Goal: Task Accomplishment & Management: Manage account settings

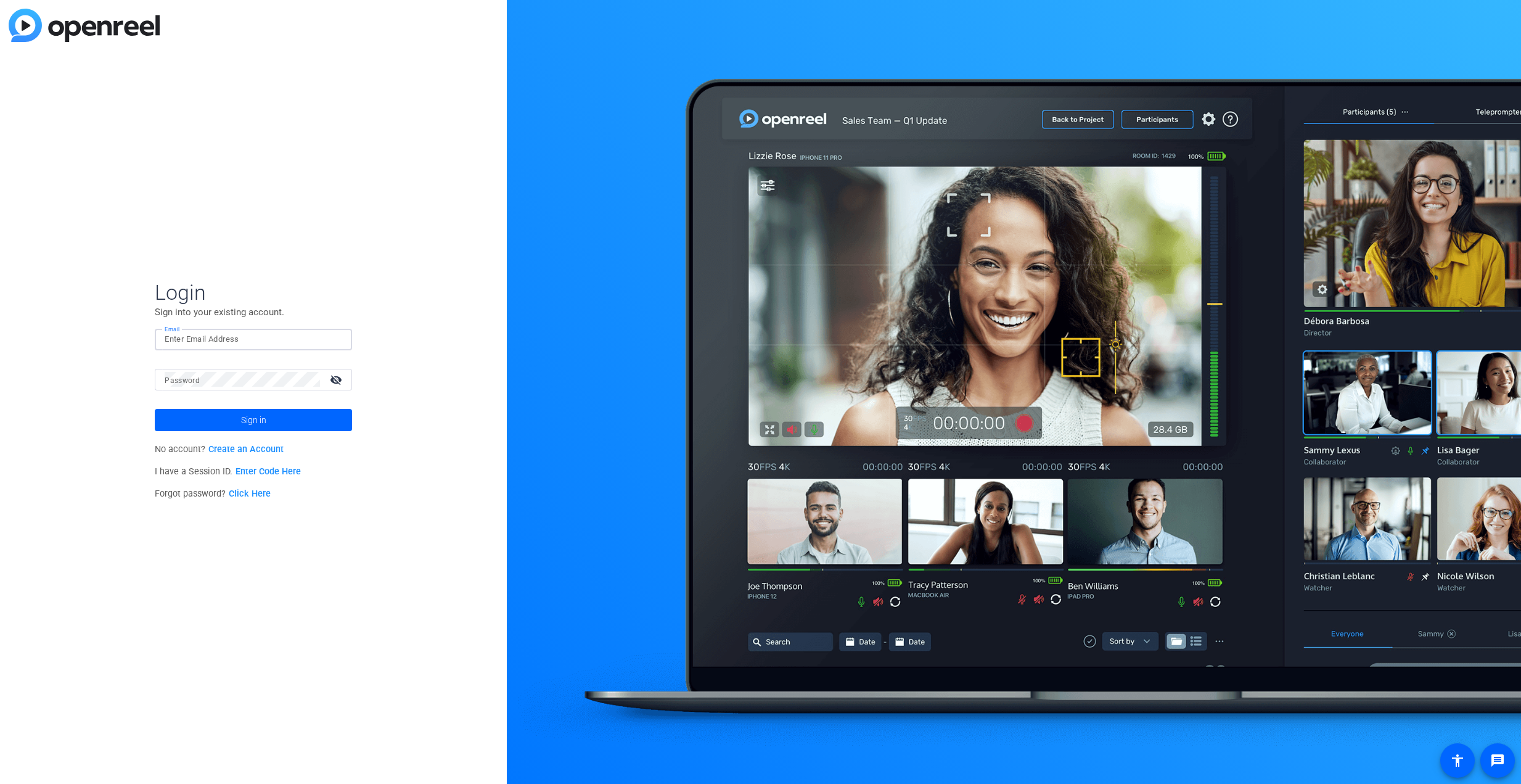
click at [203, 339] on input "Email" at bounding box center [253, 338] width 177 height 15
type input "j"
type input "mbonaguidi@med-iq.com"
click at [252, 496] on link "Click Here" at bounding box center [249, 494] width 42 height 10
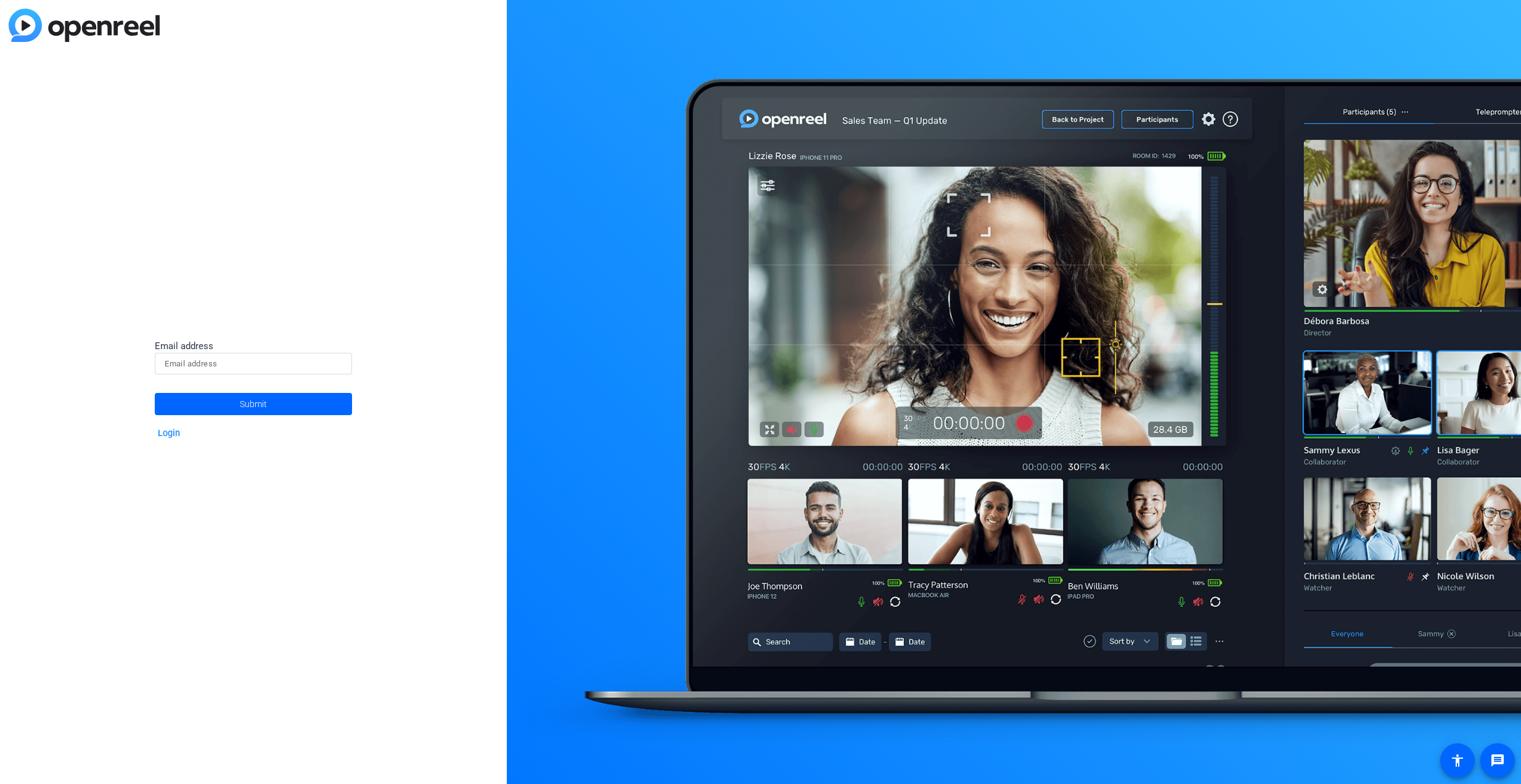
click at [215, 367] on input at bounding box center [253, 363] width 177 height 15
type input "mbonaguidi@med-iq.com"
click at [206, 405] on span at bounding box center [254, 404] width 197 height 30
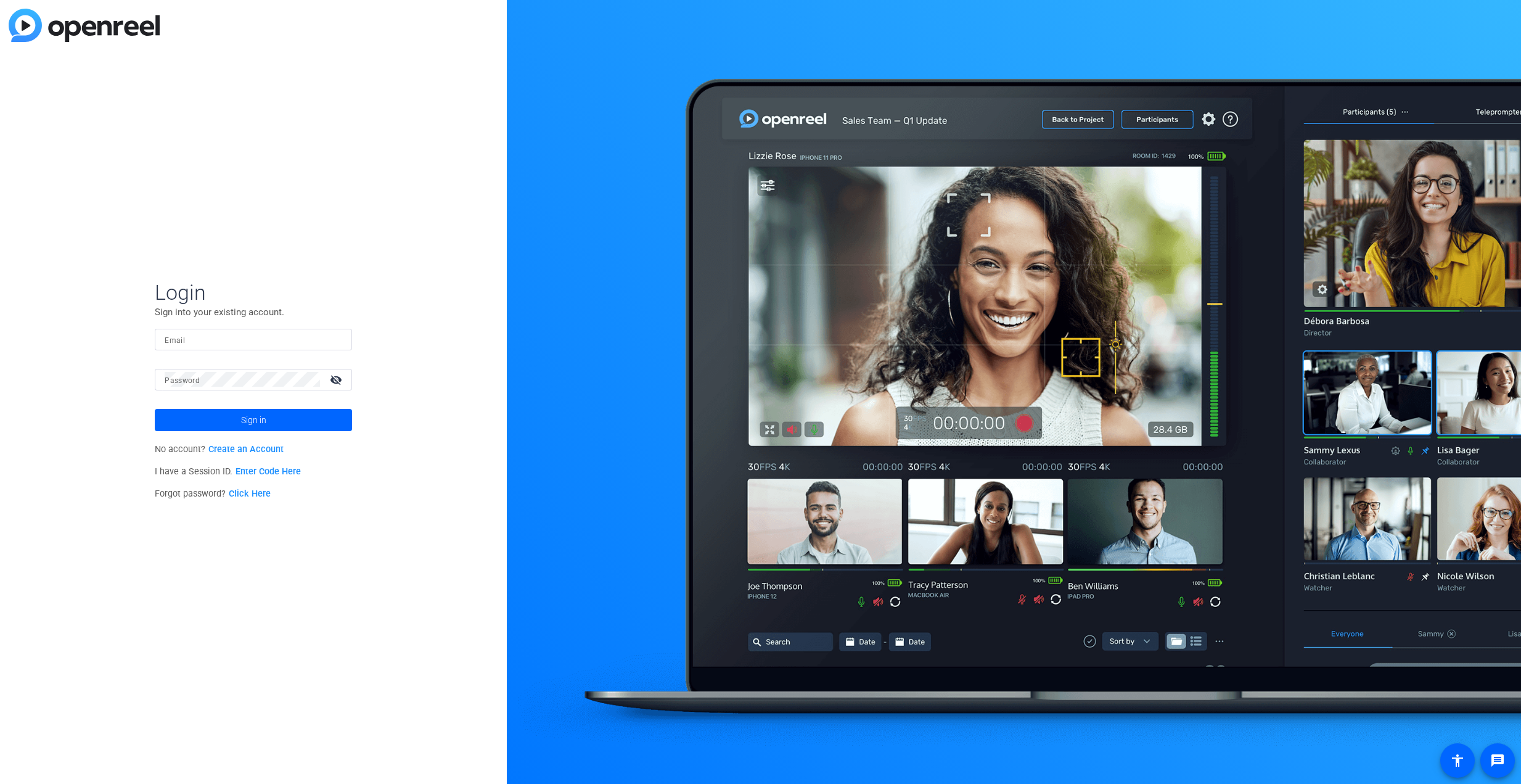
click at [260, 495] on link "Click Here" at bounding box center [249, 494] width 42 height 10
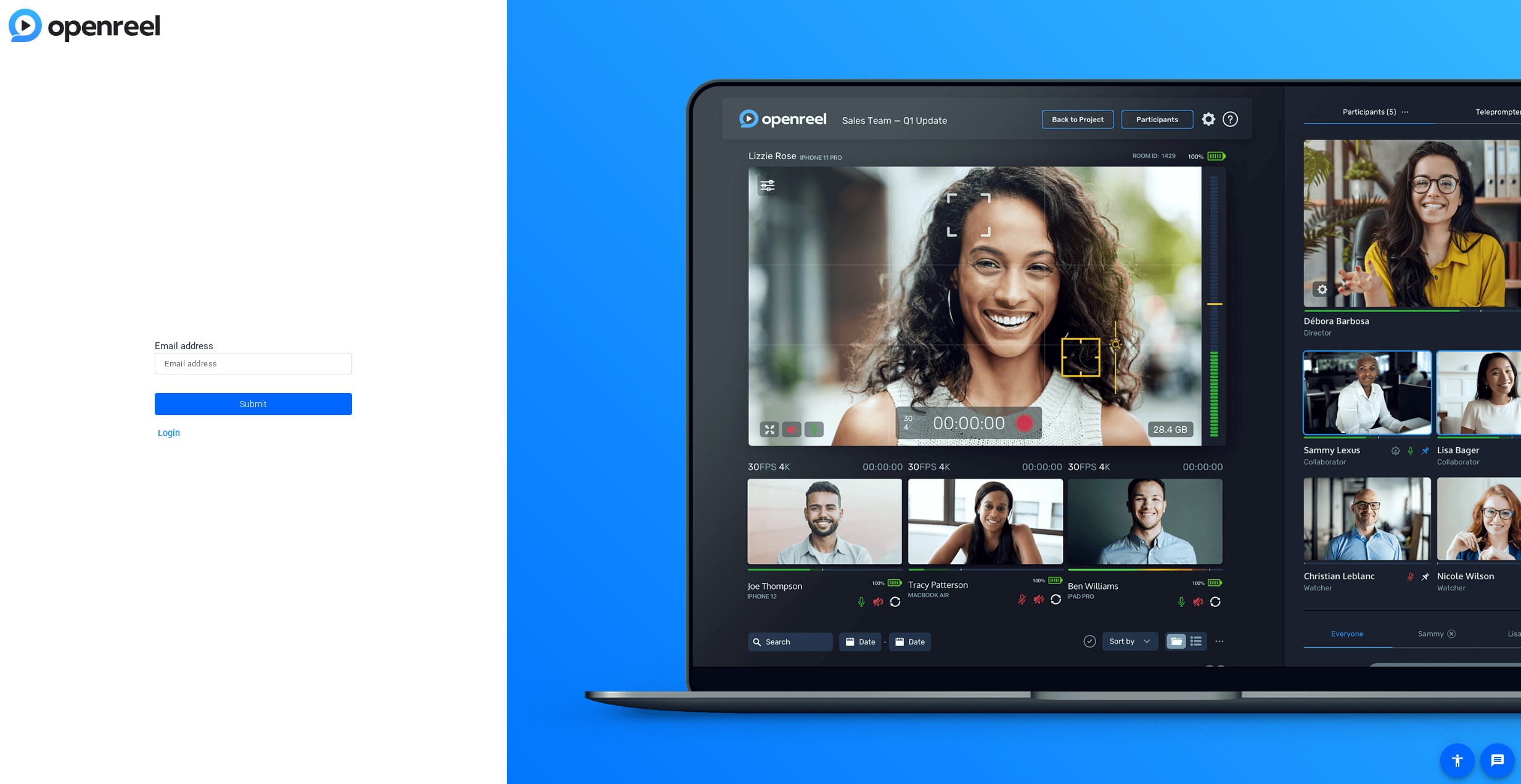
click at [227, 365] on input at bounding box center [253, 363] width 177 height 15
type input "mbonaguidi@med-iq.com"
click at [223, 401] on span at bounding box center [254, 404] width 197 height 30
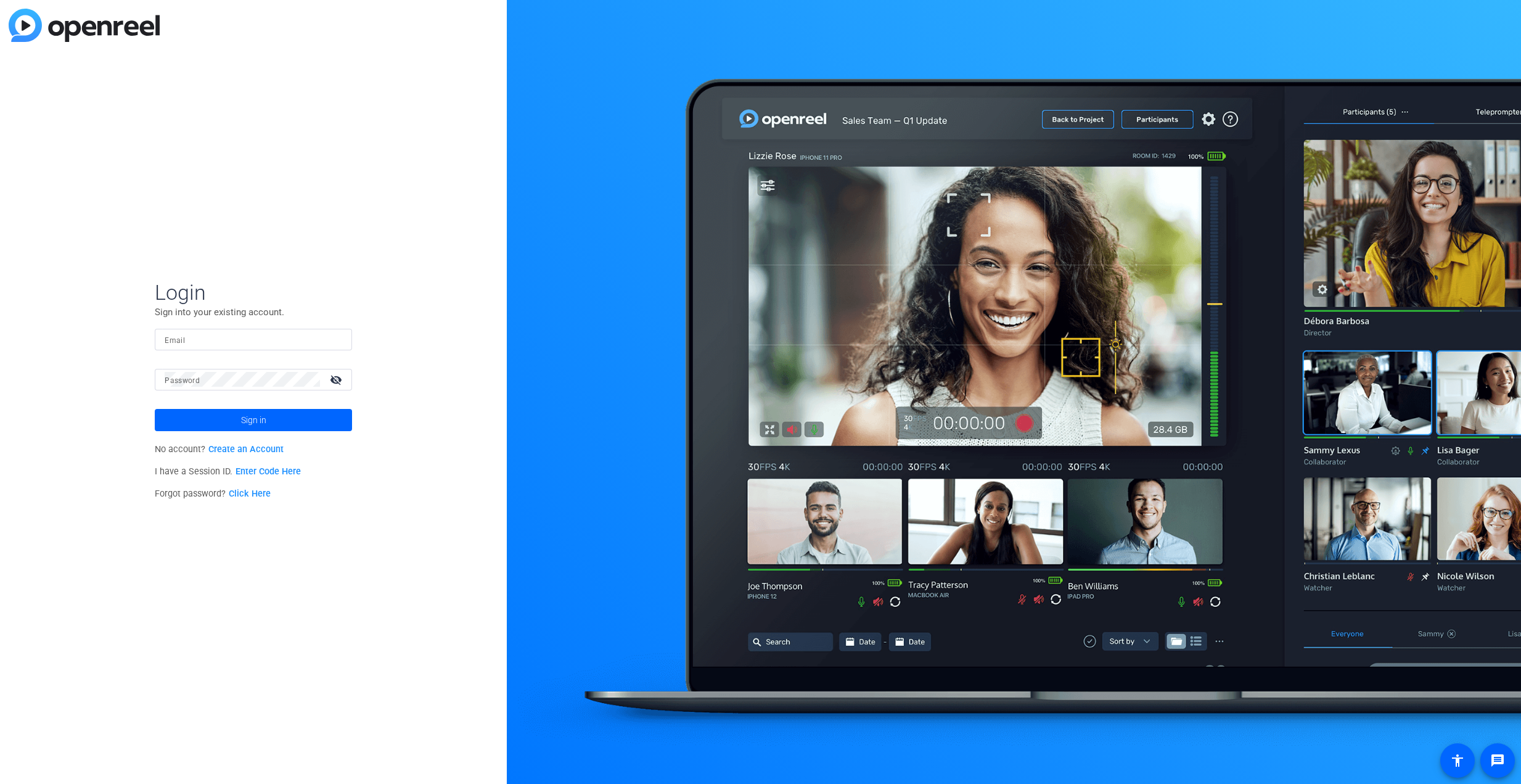
click at [249, 490] on link "Click Here" at bounding box center [249, 494] width 42 height 10
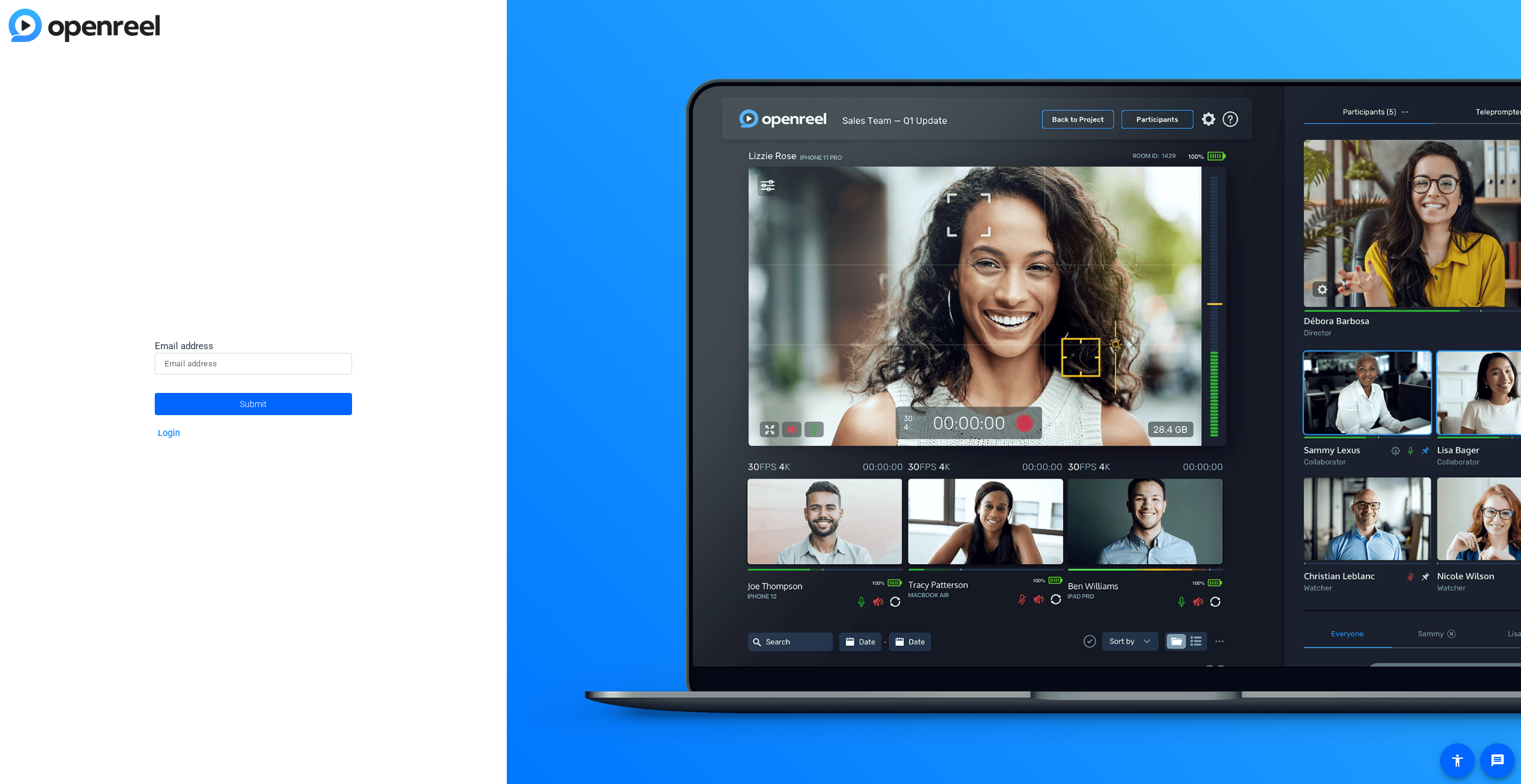
click at [205, 360] on input at bounding box center [253, 363] width 177 height 15
type input "[EMAIL_ADDRESS][DOMAIN_NAME]"
click at [155, 392] on button "Submit" at bounding box center [254, 404] width 197 height 22
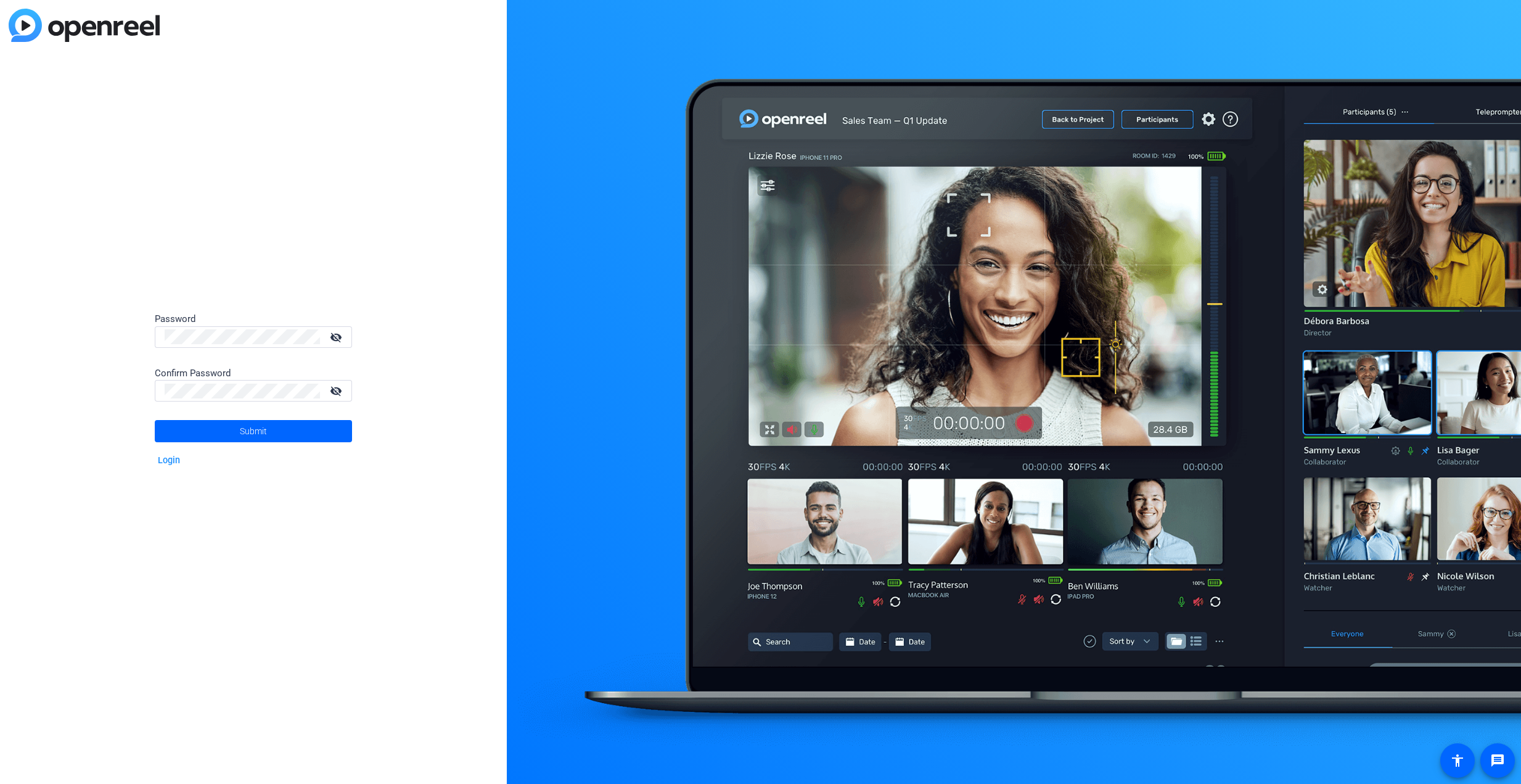
click at [338, 343] on mat-icon "visibility_off" at bounding box center [337, 337] width 30 height 18
click at [39, 567] on div "Password visibility Confirm Password visibility_off Submit Login" at bounding box center [254, 392] width 507 height 784
click at [249, 433] on span "Submit" at bounding box center [254, 431] width 27 height 31
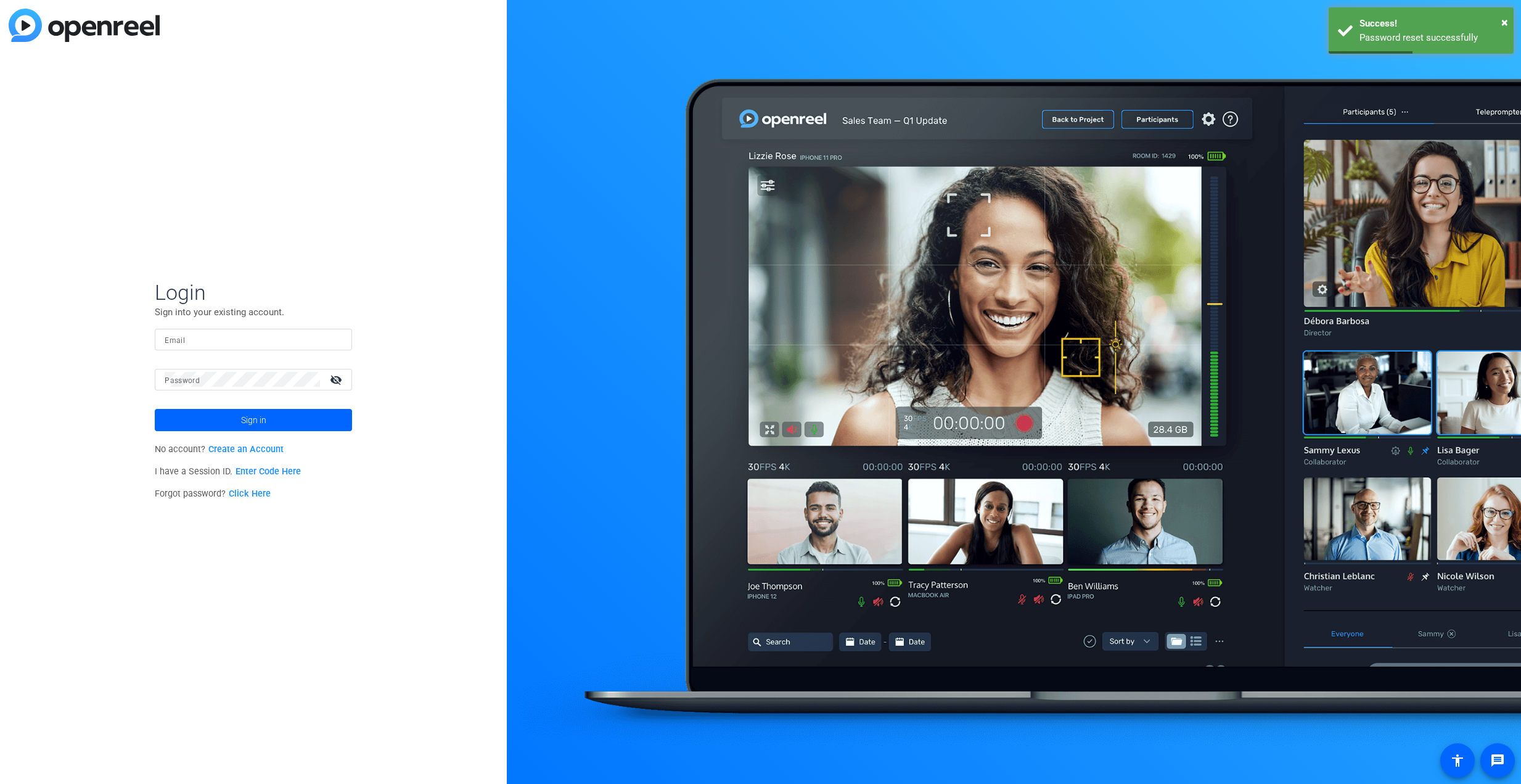
click at [256, 333] on input "Email" at bounding box center [253, 338] width 177 height 15
type input "[EMAIL_ADDRESS][DOMAIN_NAME]"
click at [155, 409] on button "Sign in" at bounding box center [254, 420] width 197 height 22
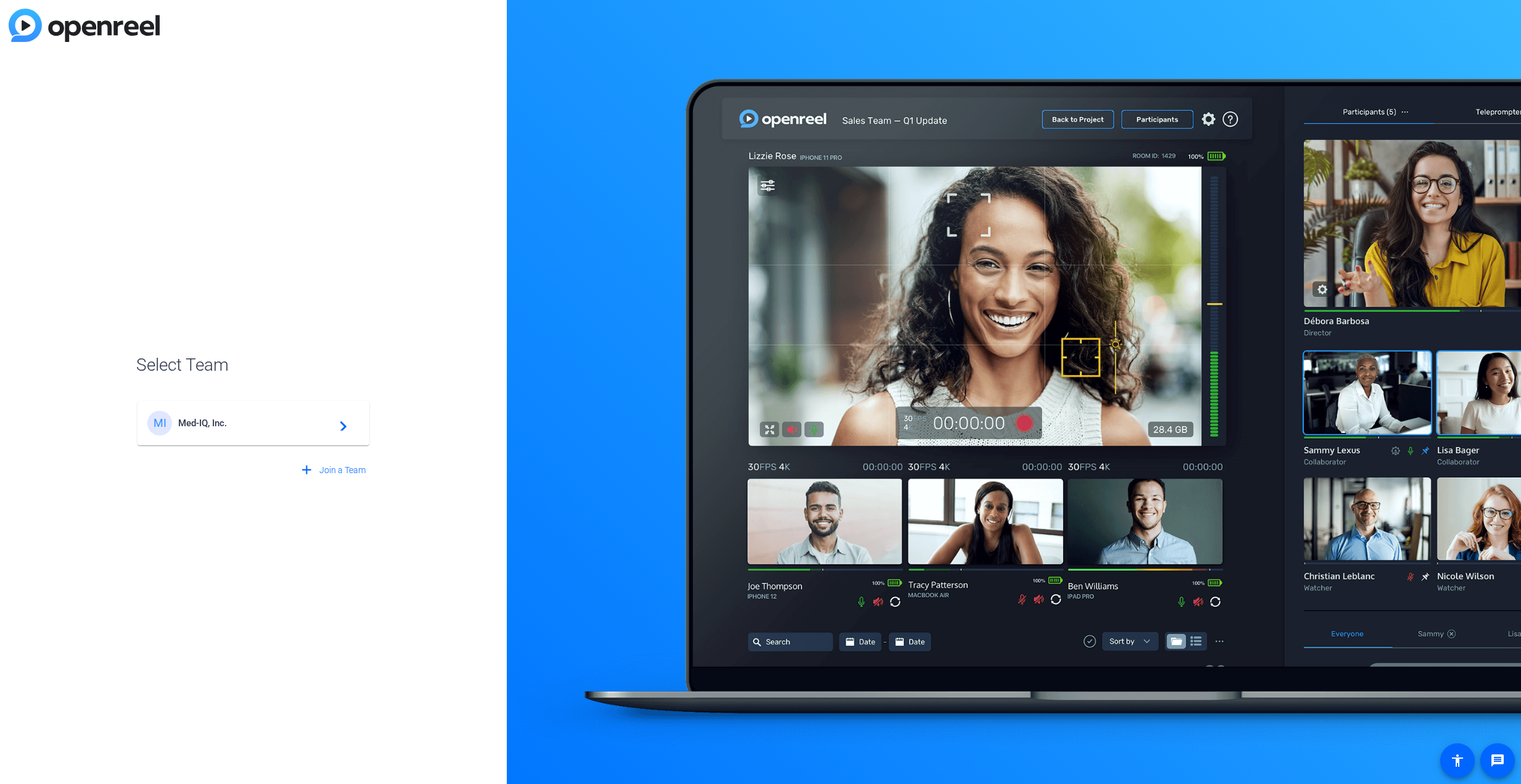
click at [263, 423] on span "Med-IQ, Inc." at bounding box center [255, 422] width 154 height 11
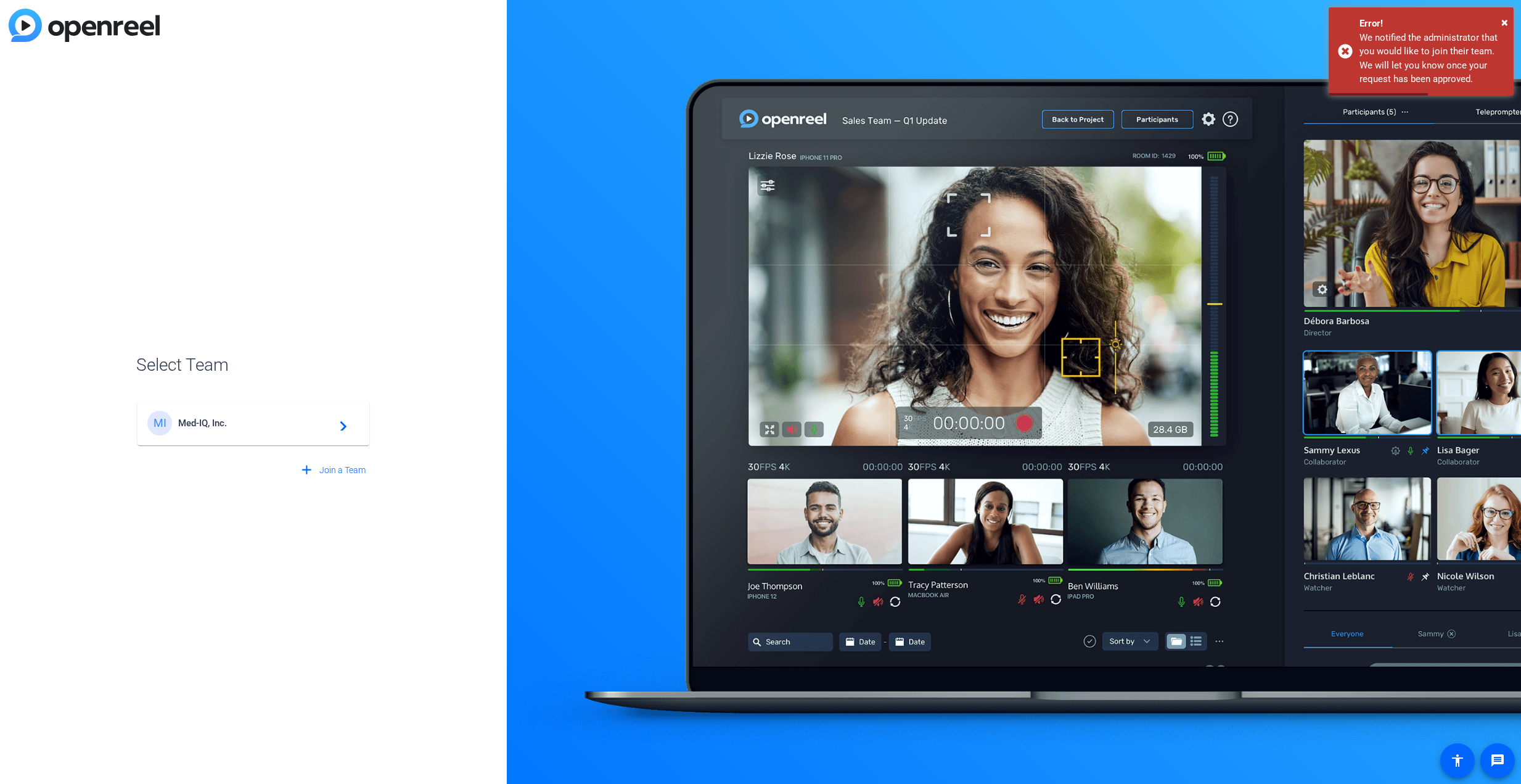
click at [343, 428] on mat-icon "navigate_next" at bounding box center [339, 422] width 15 height 15
click at [203, 427] on span "Med-IQ, Inc." at bounding box center [255, 422] width 154 height 11
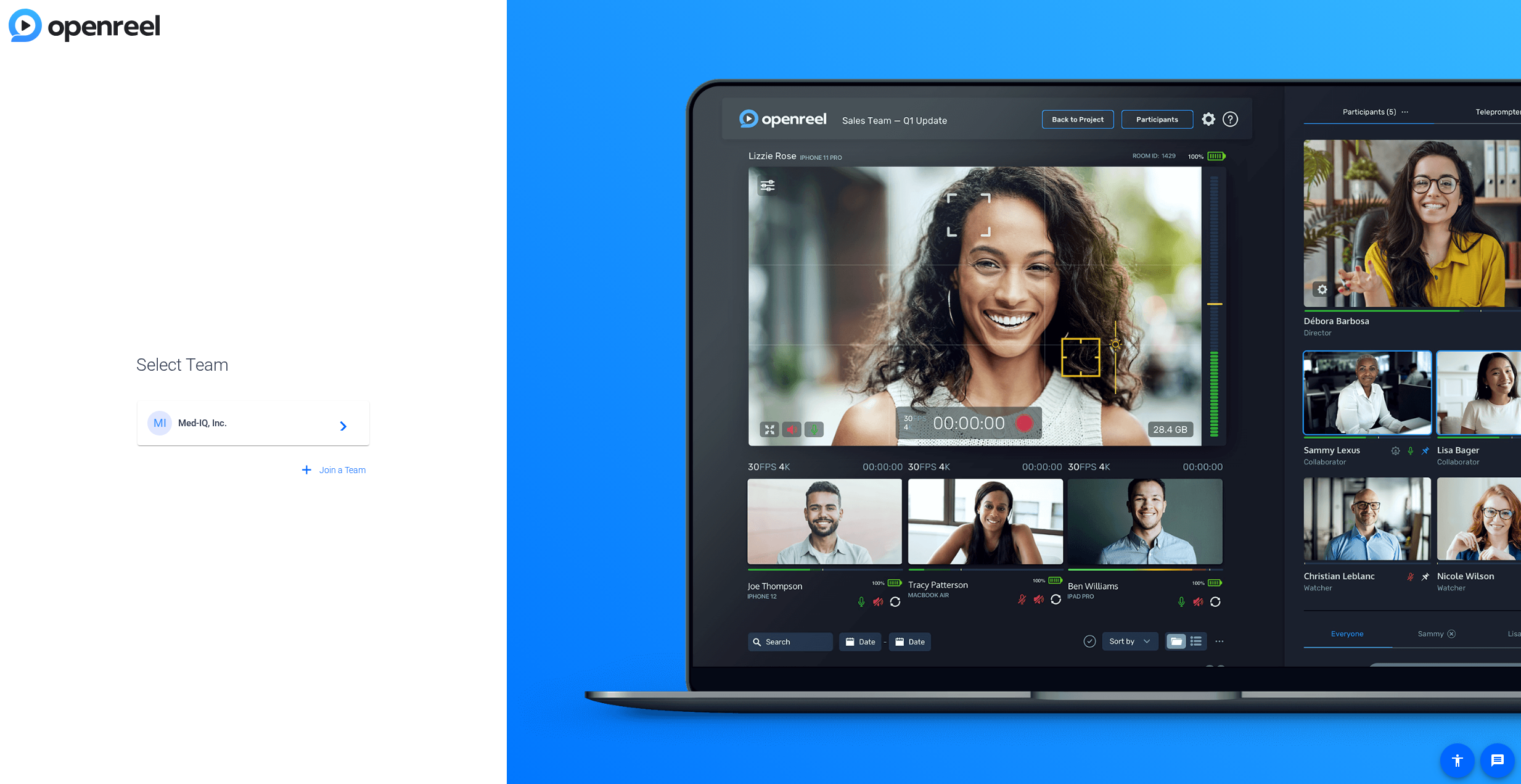
click at [160, 428] on div "MI" at bounding box center [159, 422] width 25 height 25
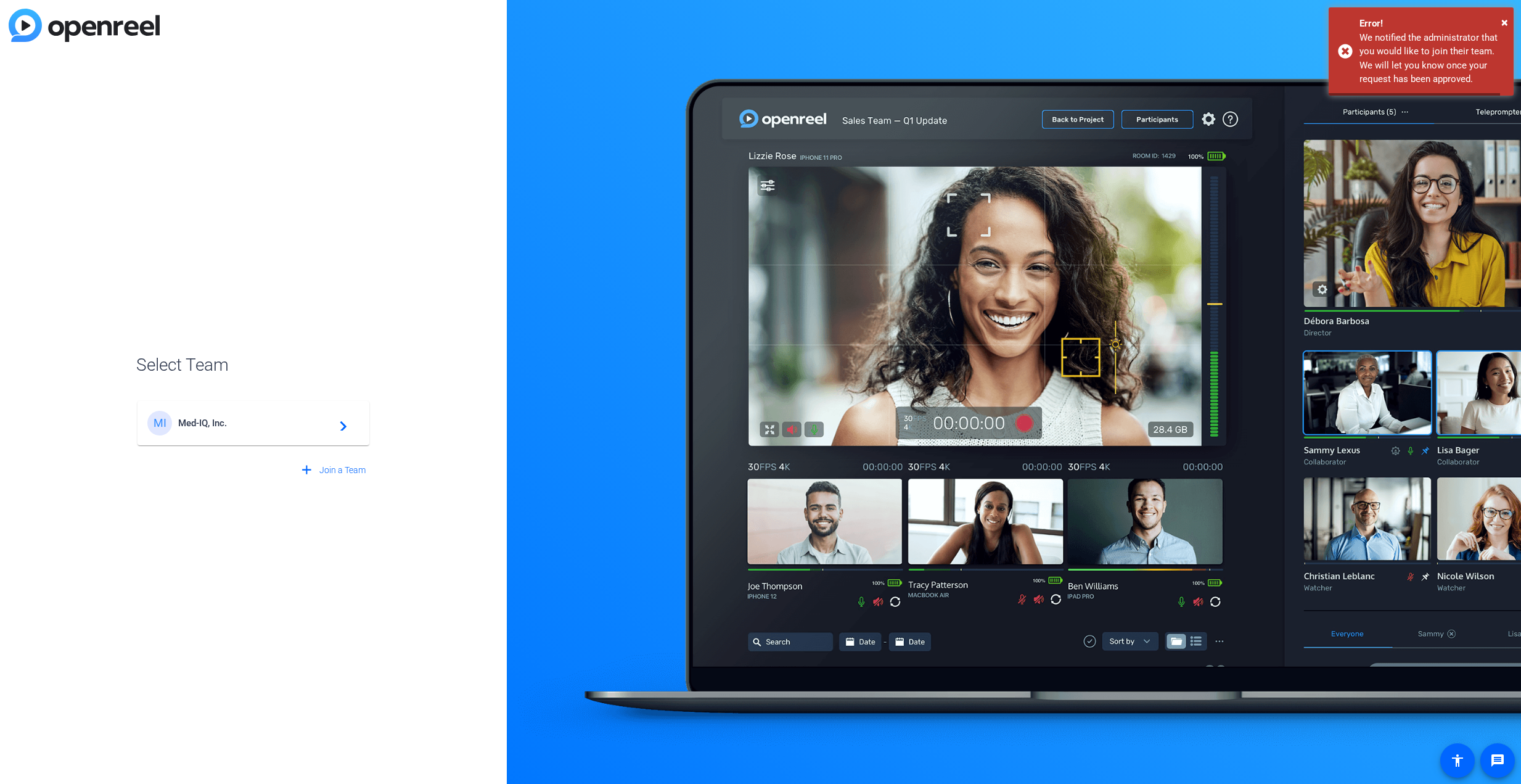
click at [160, 428] on div "MI" at bounding box center [159, 422] width 25 height 25
click at [1504, 19] on span "×" at bounding box center [1505, 21] width 7 height 15
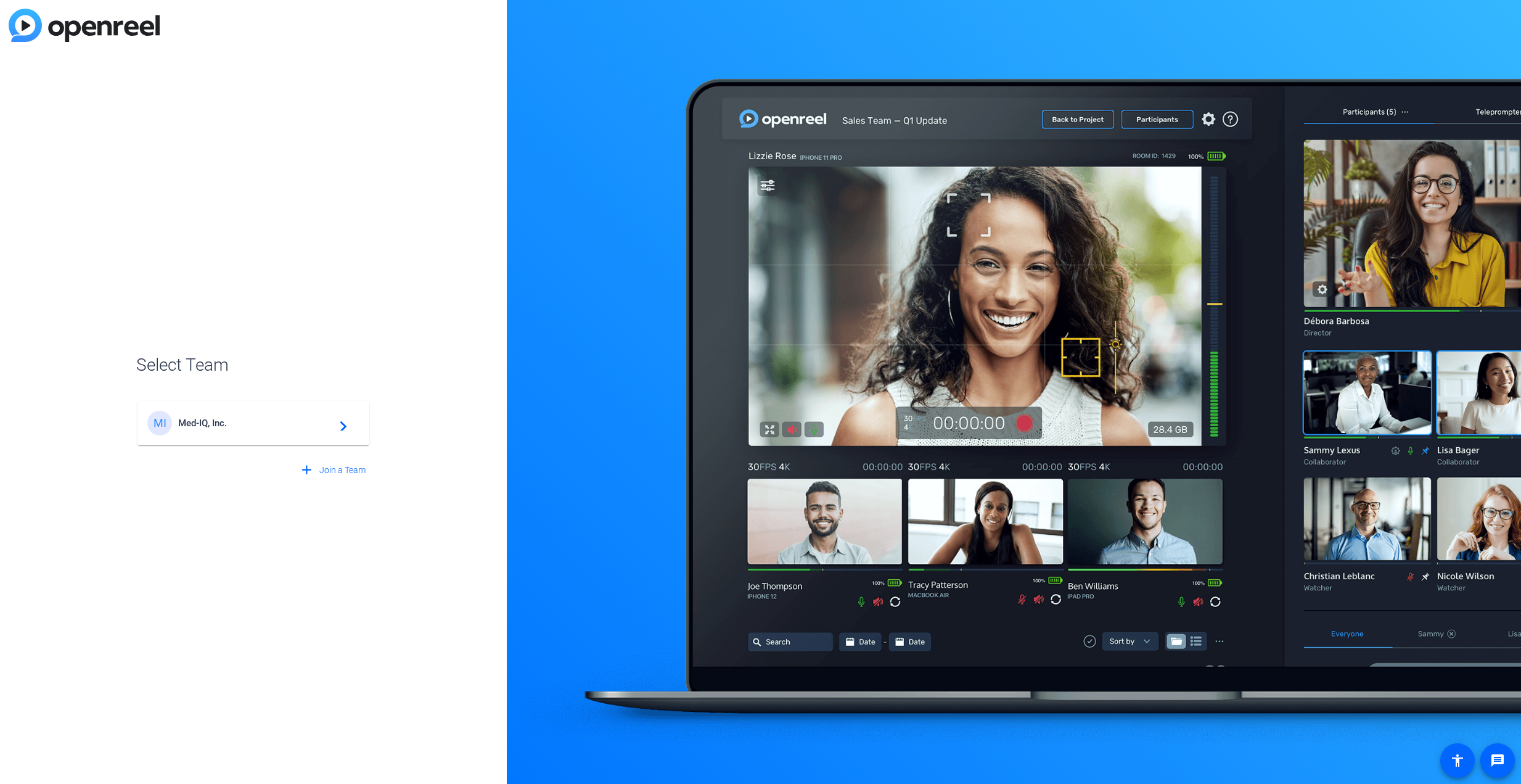
click at [205, 422] on span "Med-IQ, Inc." at bounding box center [255, 422] width 154 height 11
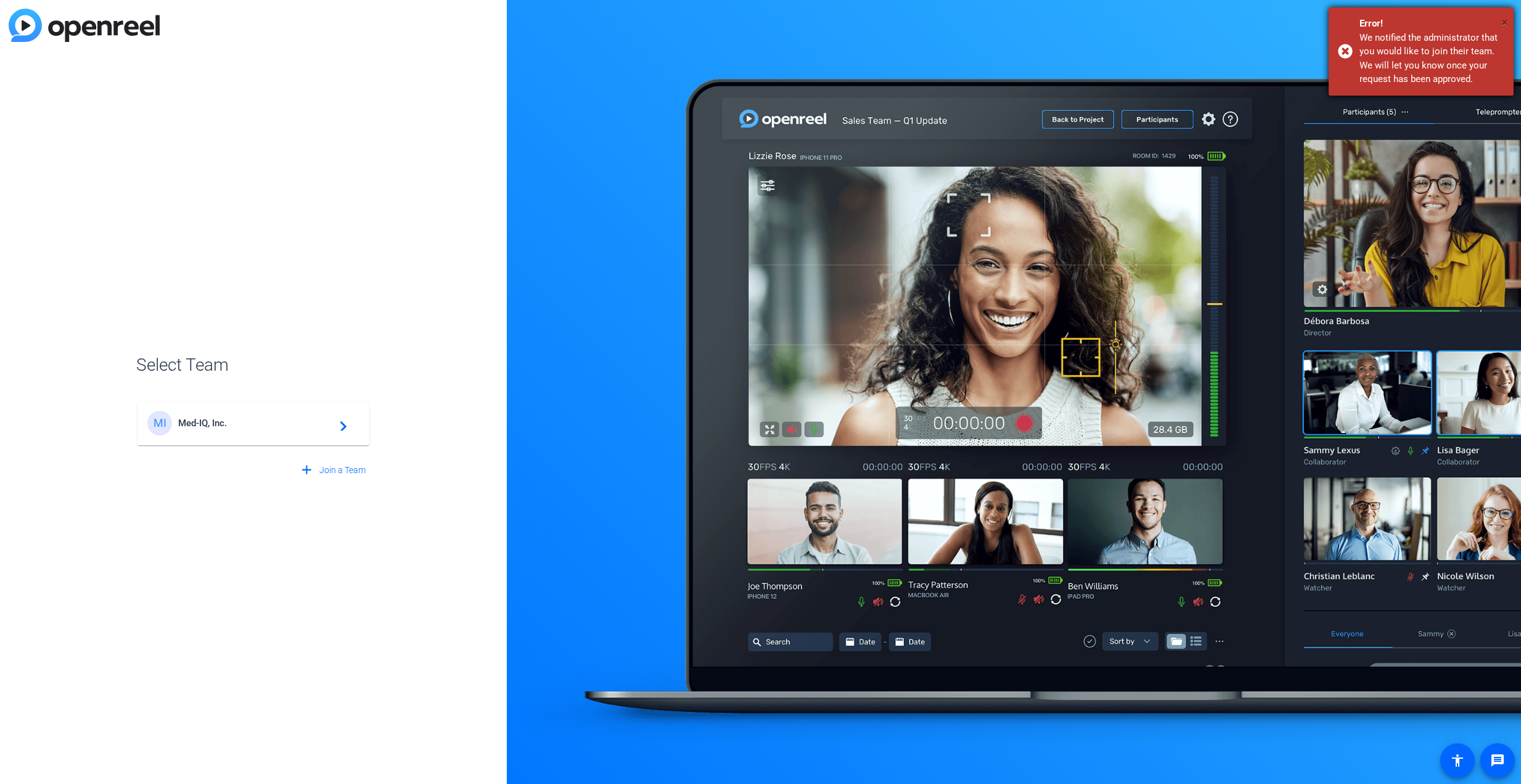
click at [1504, 22] on span "×" at bounding box center [1505, 21] width 7 height 15
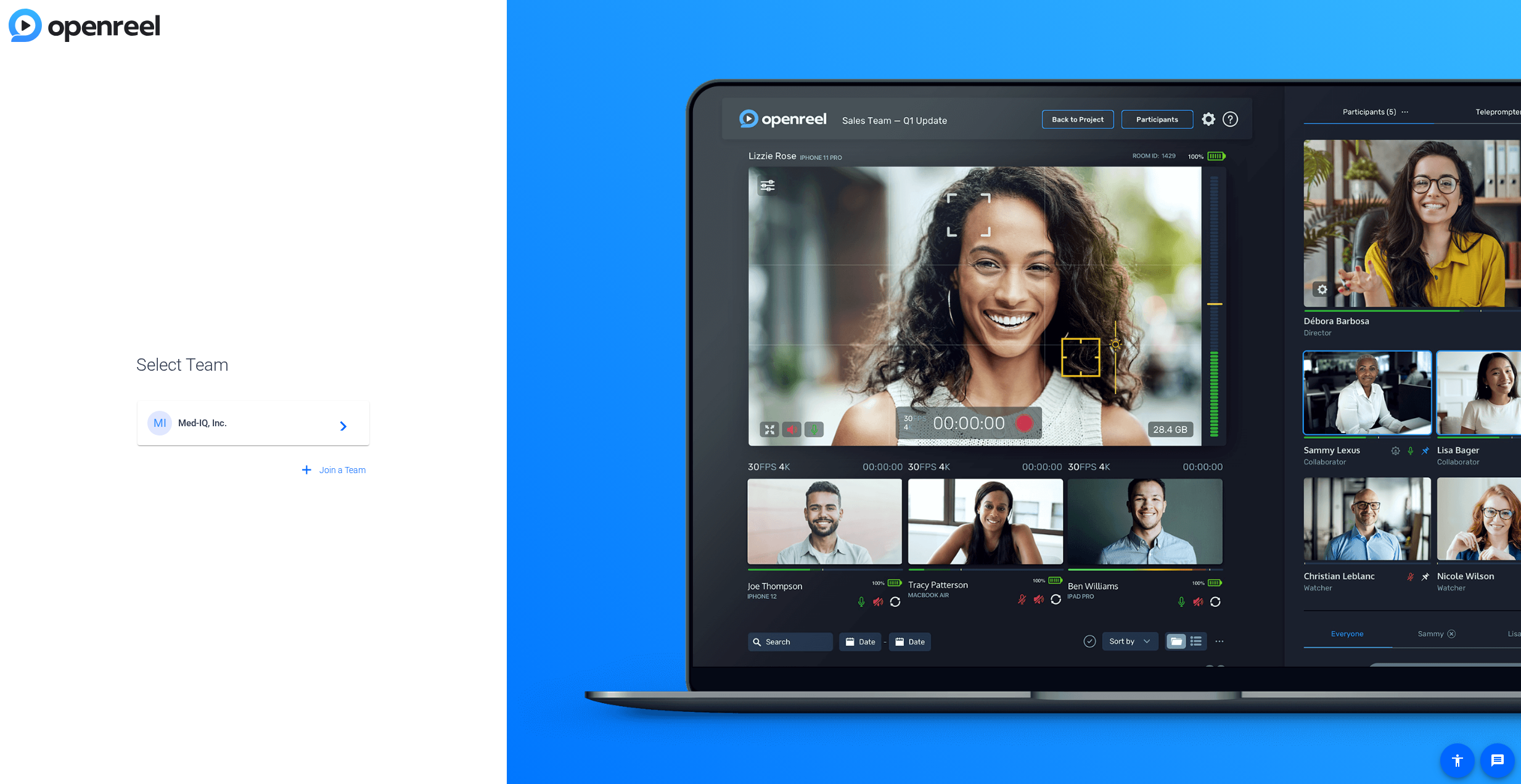
click at [223, 248] on div "Select Team MI Med-IQ, Inc. navigate_next add Join a Team" at bounding box center [254, 392] width 507 height 784
